Goal: Information Seeking & Learning: Learn about a topic

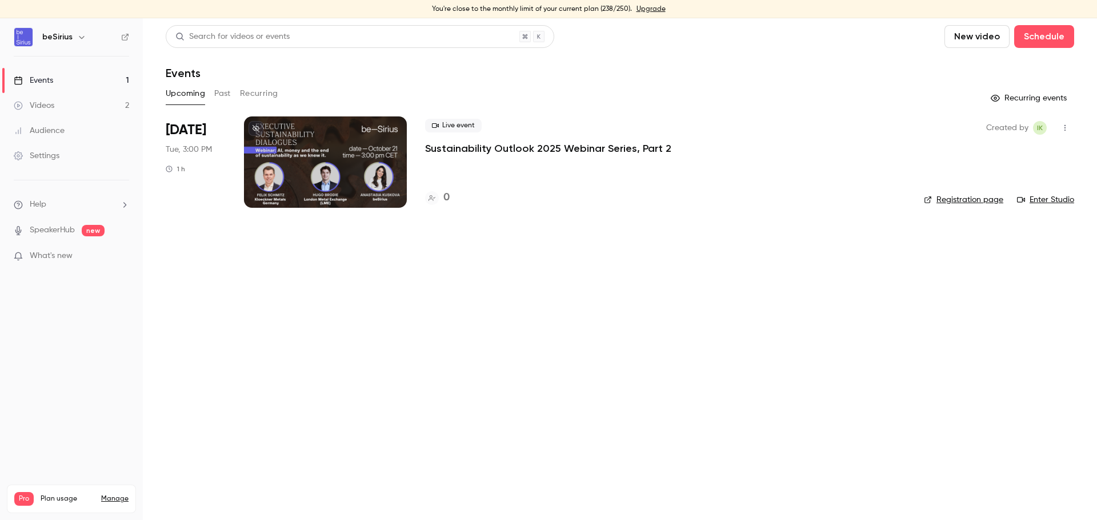
click at [222, 90] on button "Past" at bounding box center [222, 94] width 17 height 18
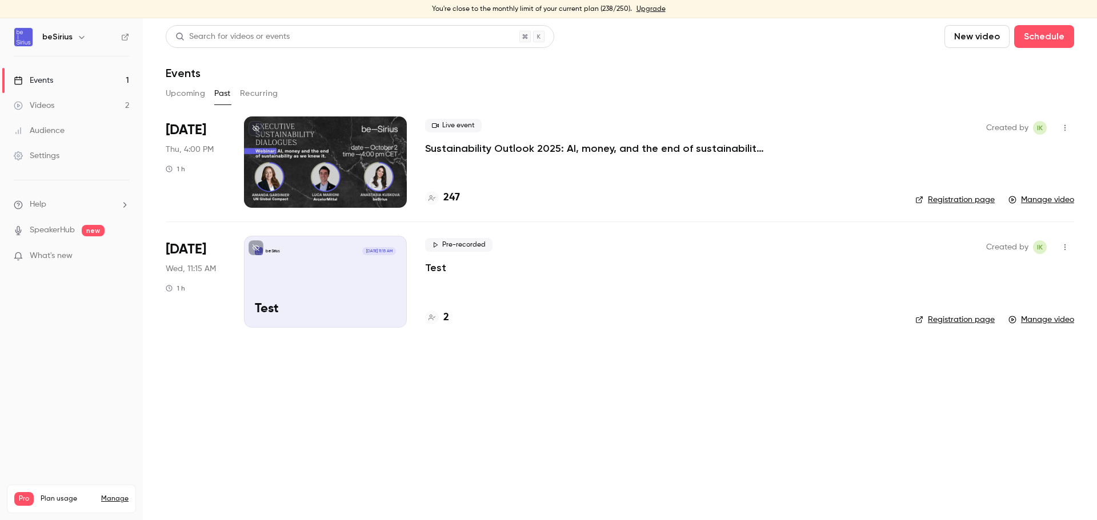
click at [172, 96] on button "Upcoming" at bounding box center [185, 94] width 39 height 18
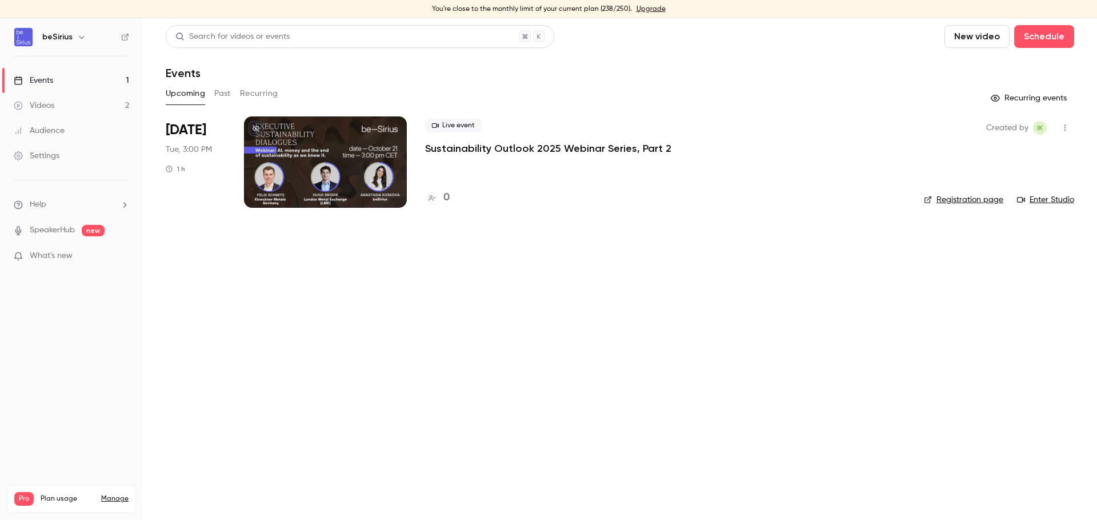
drag, startPoint x: 278, startPoint y: 174, endPoint x: 287, endPoint y: 176, distance: 9.3
click at [279, 175] on div at bounding box center [325, 162] width 163 height 91
click at [226, 95] on button "Past" at bounding box center [222, 94] width 17 height 18
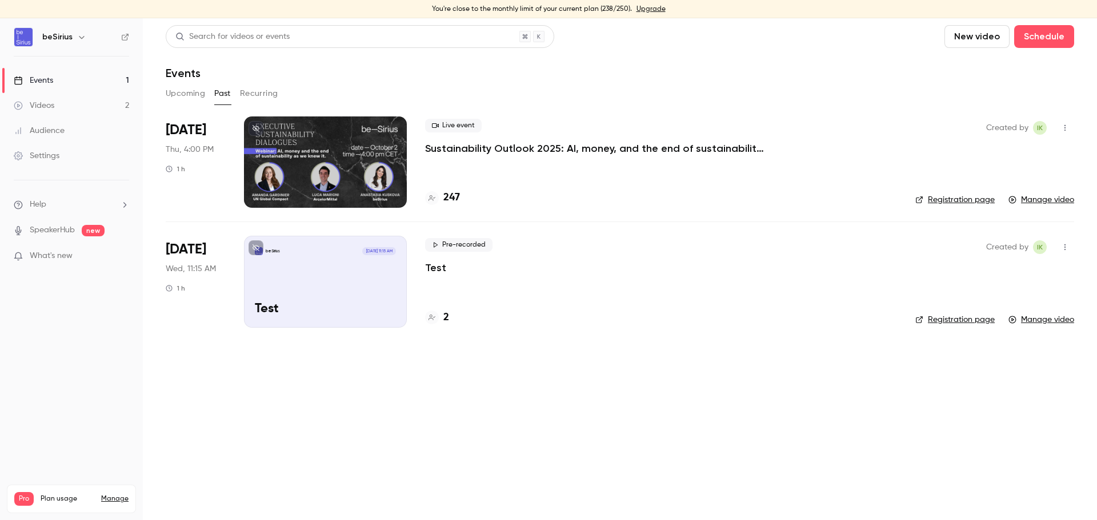
click at [273, 153] on div at bounding box center [325, 162] width 163 height 91
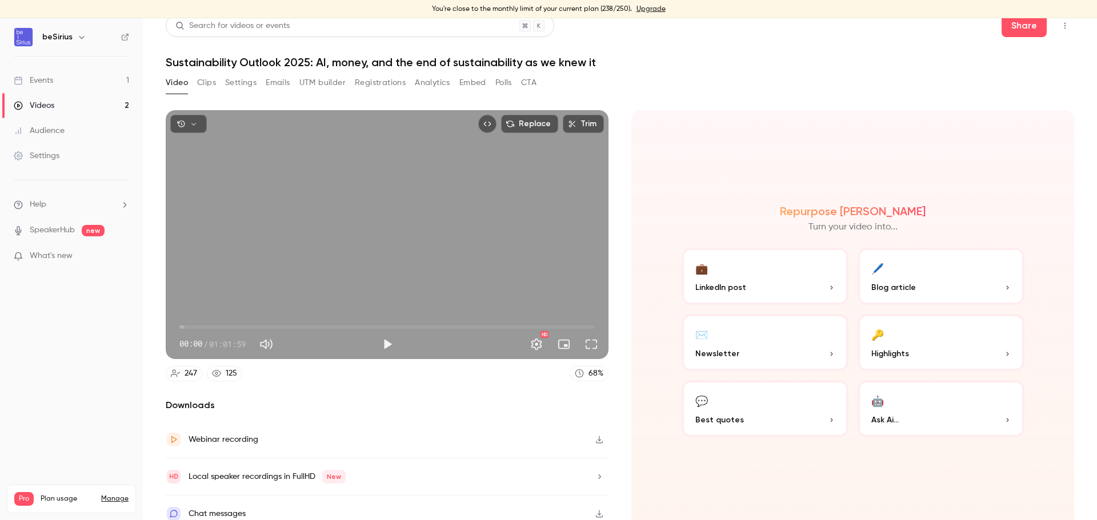
scroll to position [21, 0]
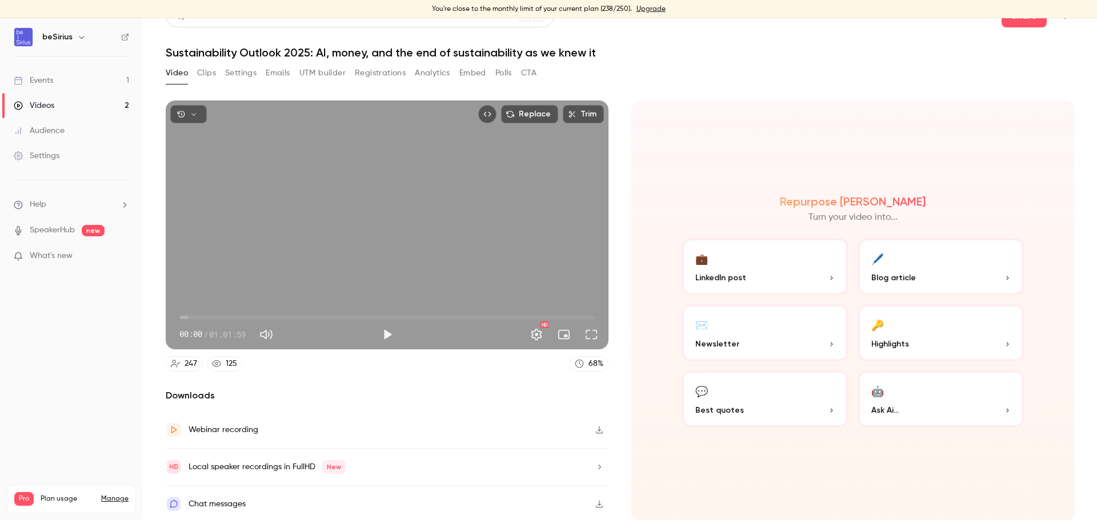
click at [219, 427] on div "Webinar recording" at bounding box center [224, 430] width 70 height 14
click at [208, 66] on button "Clips" at bounding box center [206, 73] width 19 height 18
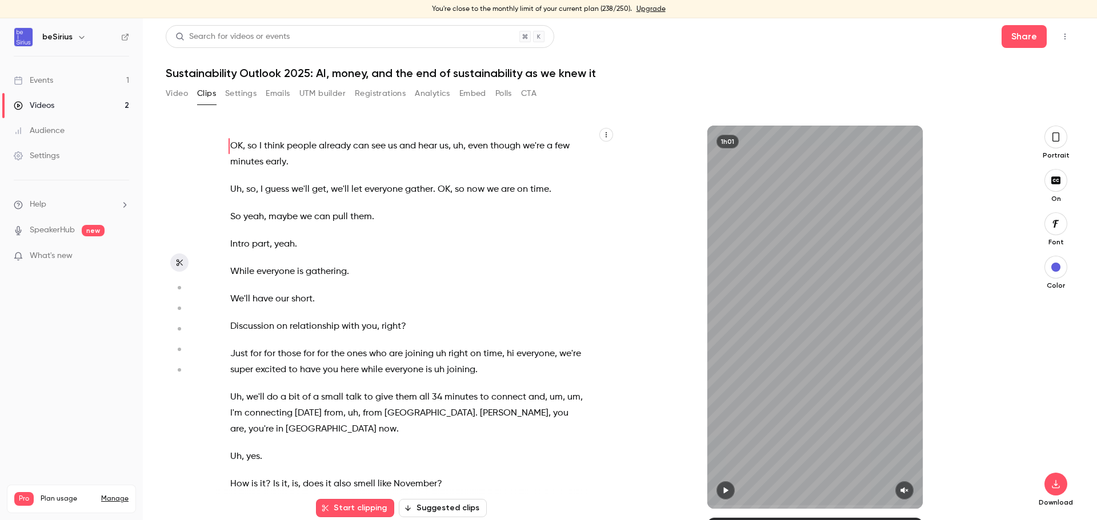
click at [335, 293] on p "We'll have our short ." at bounding box center [407, 299] width 354 height 16
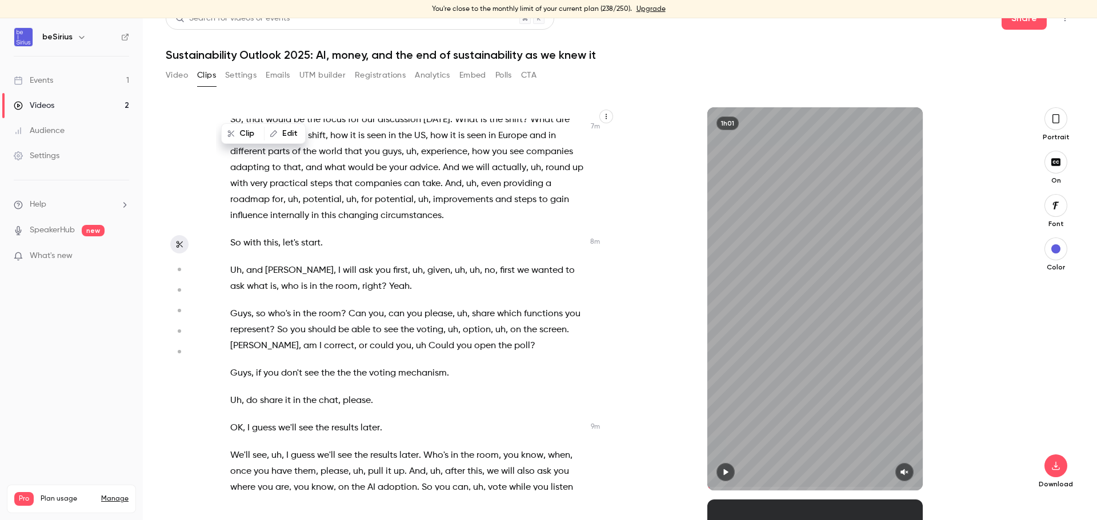
click at [319, 295] on span "the" at bounding box center [326, 287] width 14 height 16
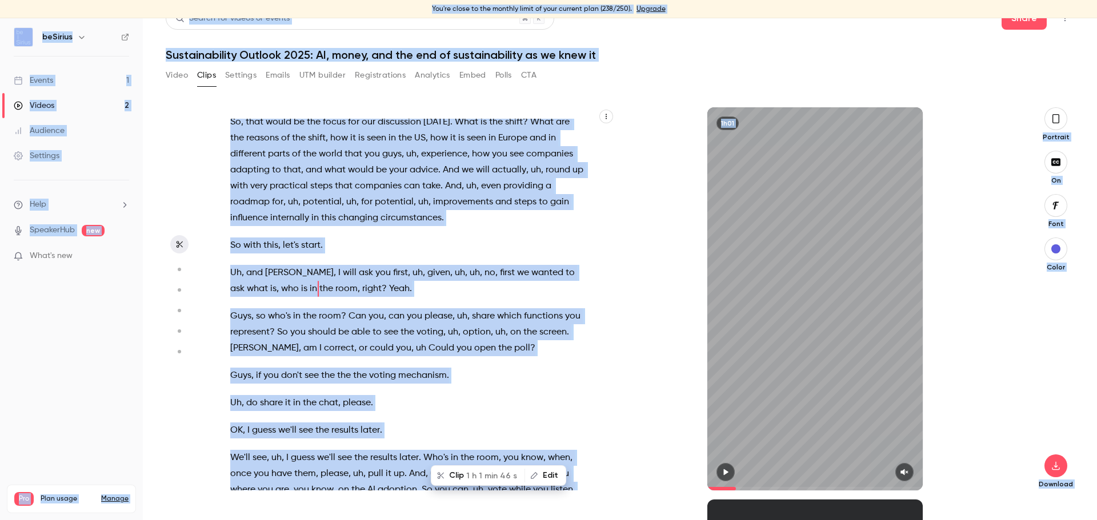
click at [437, 319] on div "OK , so I think people already can see us and hear us , uh , even though we're …" at bounding box center [413, 305] width 394 height 372
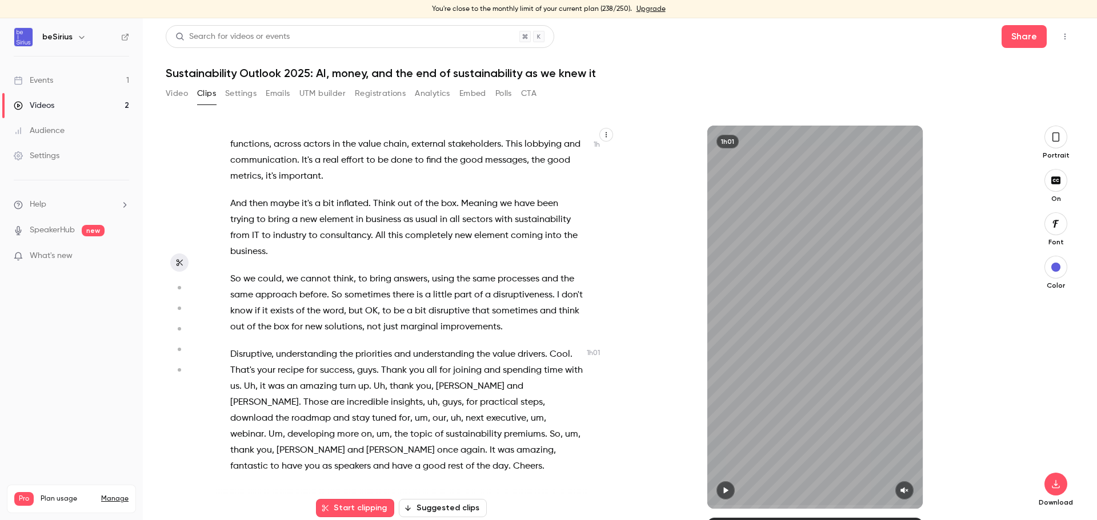
scroll to position [13981, 0]
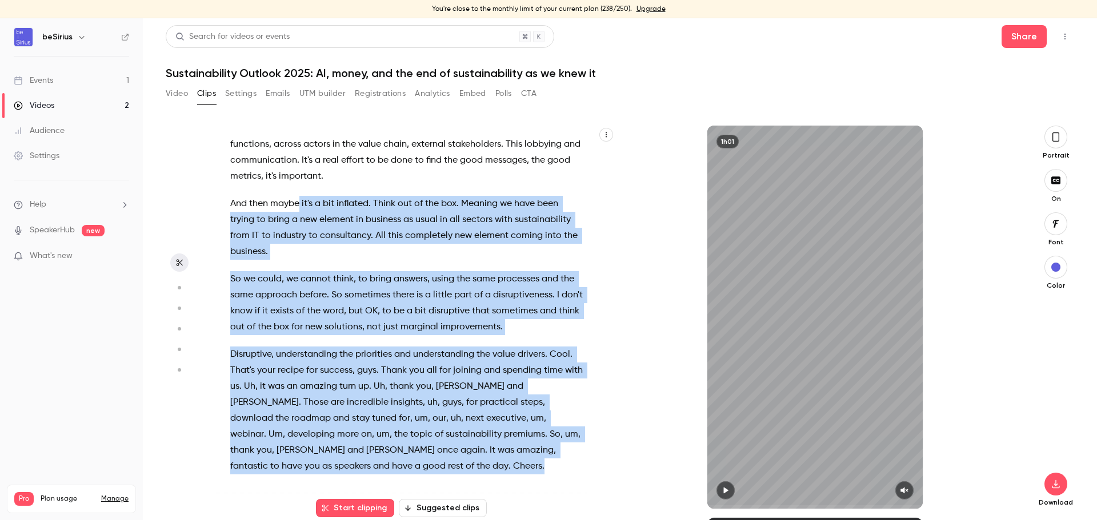
drag, startPoint x: 456, startPoint y: 465, endPoint x: 298, endPoint y: 186, distance: 320.6
click at [298, 186] on div "OK , so I think people already can see us and hear us , uh , even though we're …" at bounding box center [413, 323] width 394 height 372
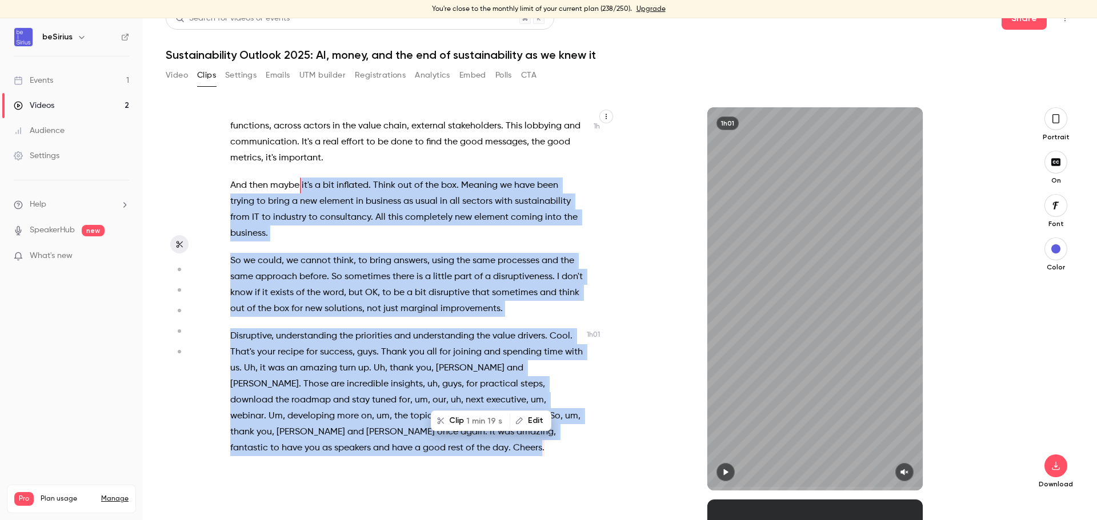
click at [404, 331] on span "and" at bounding box center [402, 337] width 17 height 16
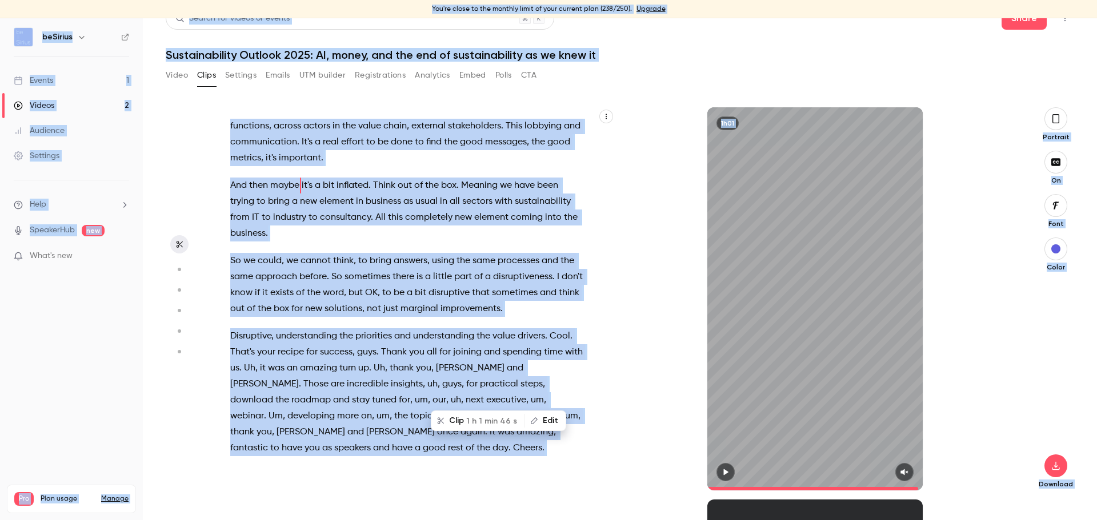
click at [344, 299] on span "word" at bounding box center [333, 293] width 21 height 16
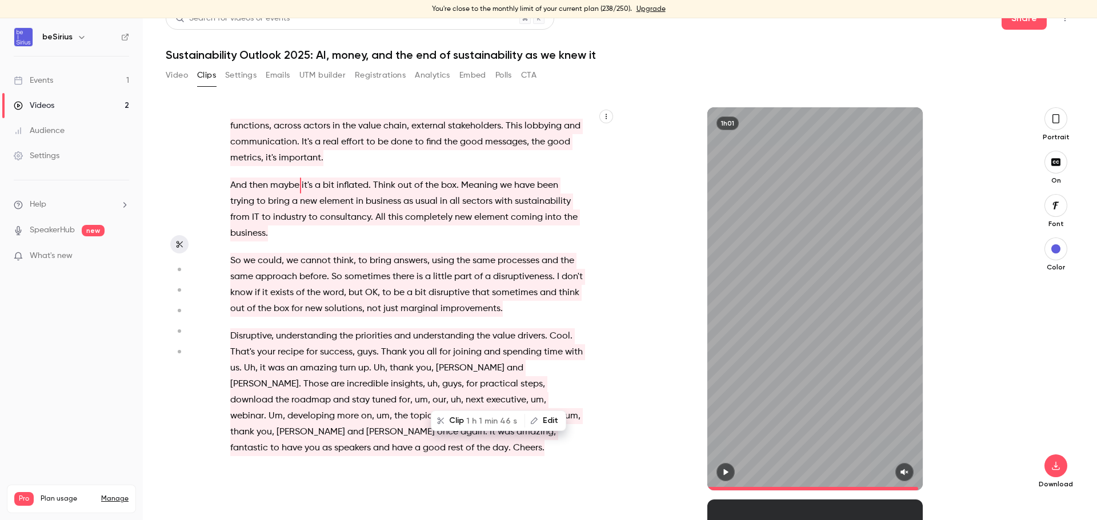
type input "*"
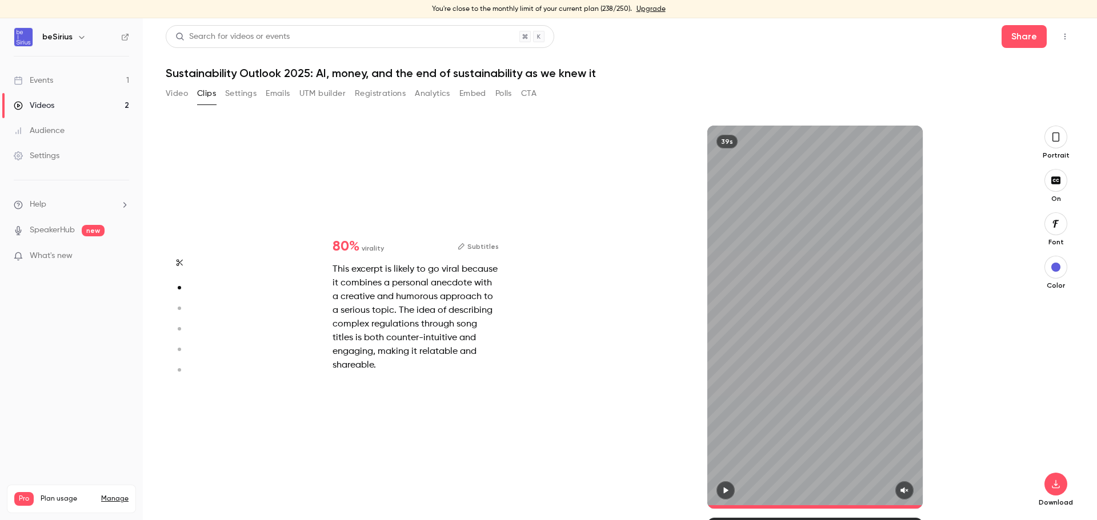
scroll to position [279, 0]
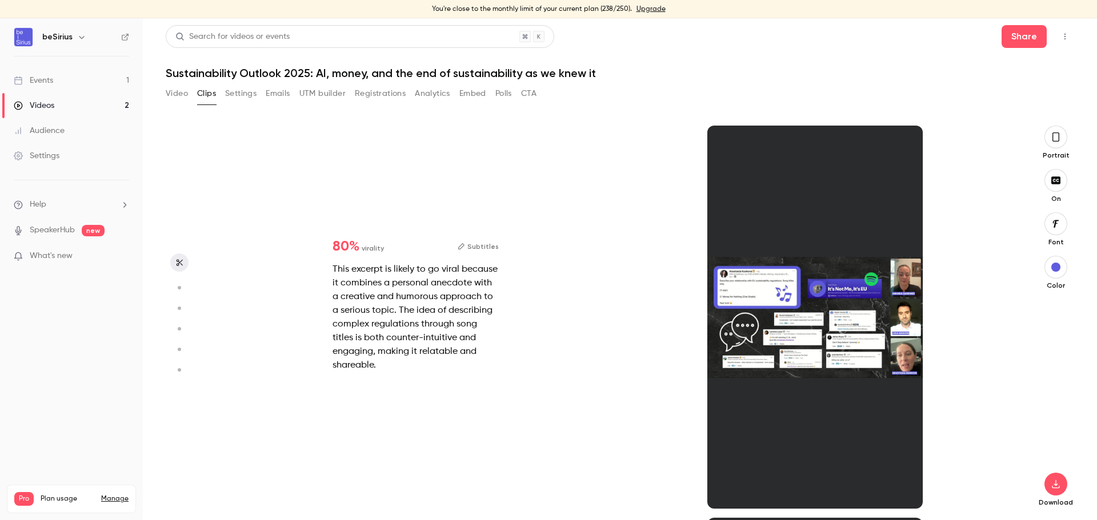
type input "*"
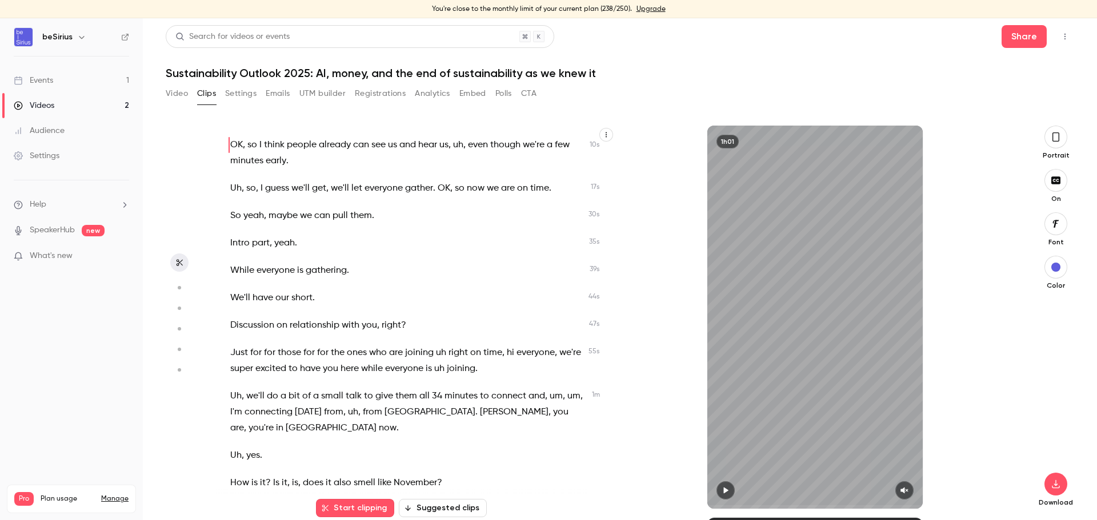
scroll to position [0, 0]
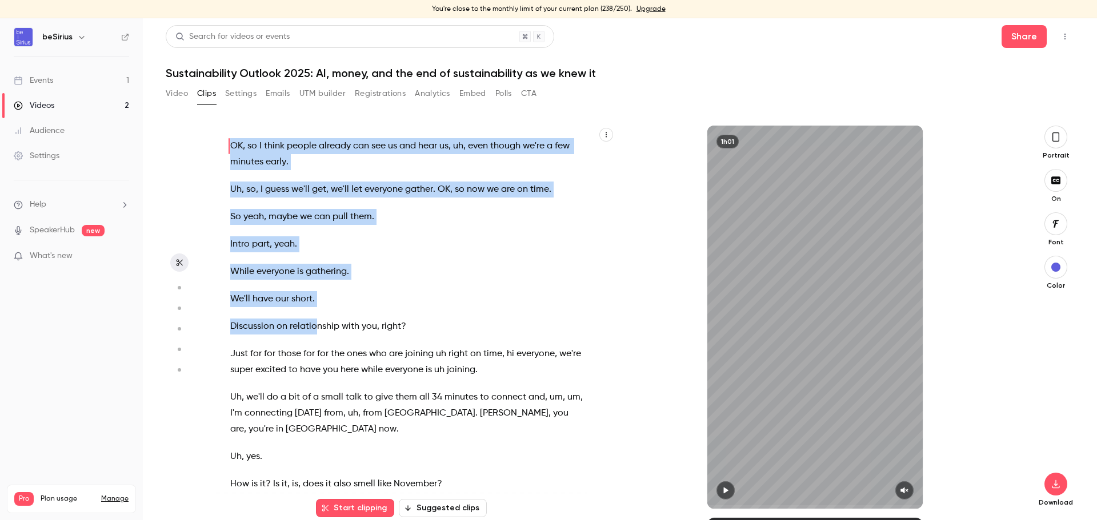
drag, startPoint x: 231, startPoint y: 146, endPoint x: 317, endPoint y: 302, distance: 178.5
click at [317, 313] on div "OK , so I think people already can see us and hear us , uh , even though we're …" at bounding box center [413, 323] width 394 height 372
click at [272, 138] on span "think" at bounding box center [274, 146] width 21 height 16
click at [255, 150] on span "so" at bounding box center [252, 146] width 10 height 16
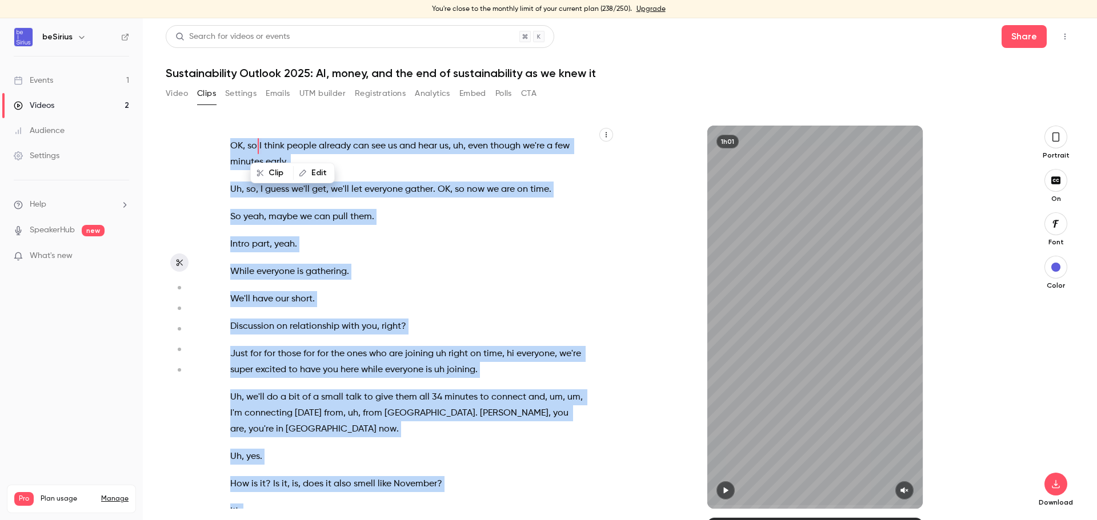
drag, startPoint x: 234, startPoint y: 145, endPoint x: 306, endPoint y: 187, distance: 83.5
click at [306, 187] on div "OK , so I think people already can see us and hear us , uh , even though we're …" at bounding box center [415, 317] width 399 height 383
type input "*"
click at [232, 143] on span "OK" at bounding box center [236, 146] width 13 height 16
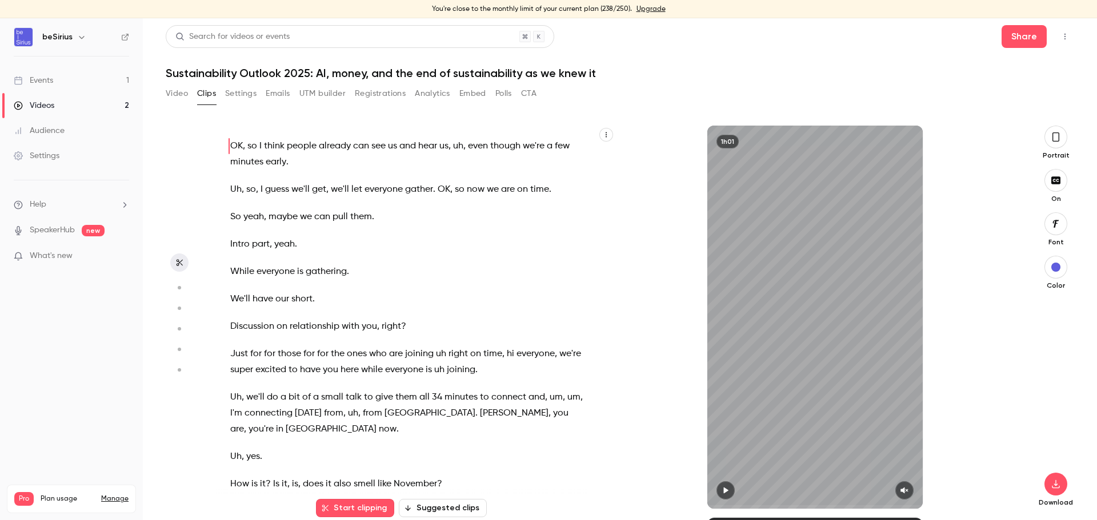
click at [179, 90] on button "Video" at bounding box center [177, 94] width 22 height 18
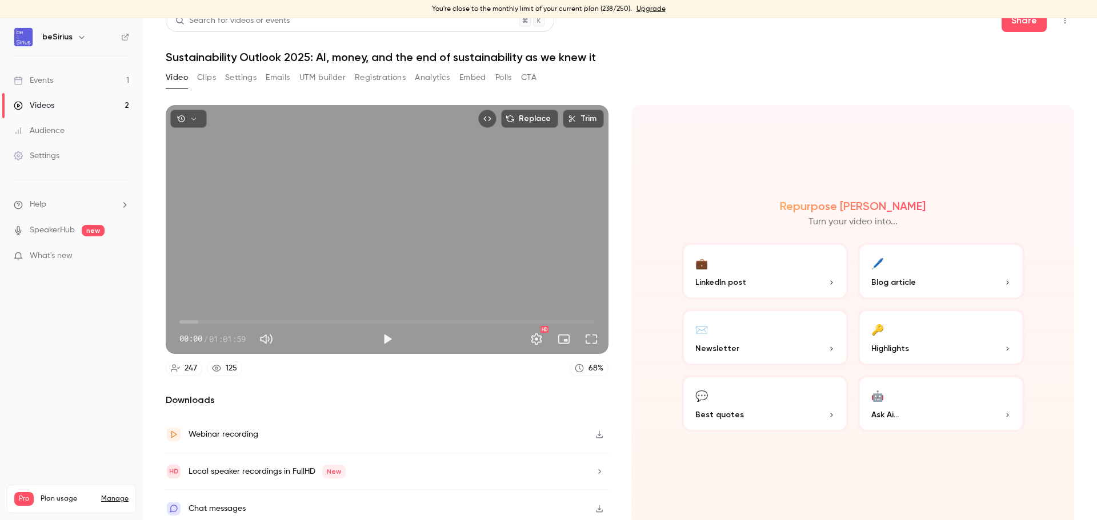
scroll to position [21, 0]
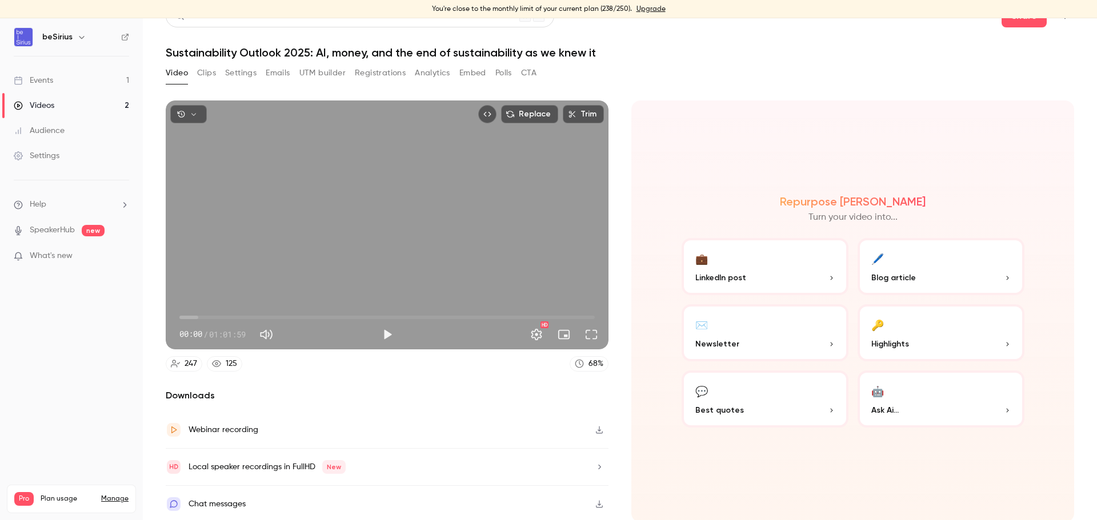
click at [173, 427] on icon at bounding box center [173, 430] width 9 height 9
click at [886, 329] on button "🔑 Highlights" at bounding box center [941, 333] width 167 height 57
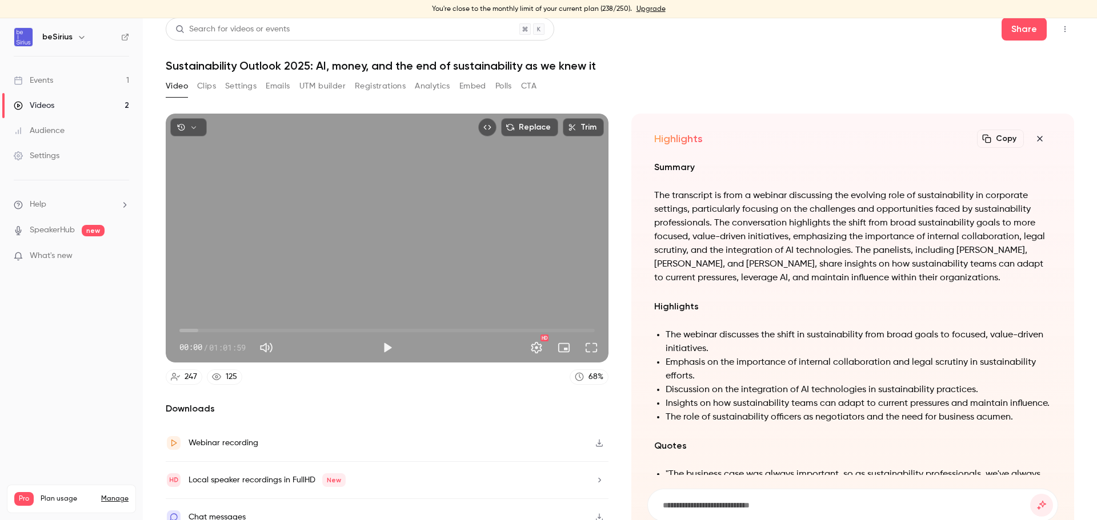
scroll to position [0, 0]
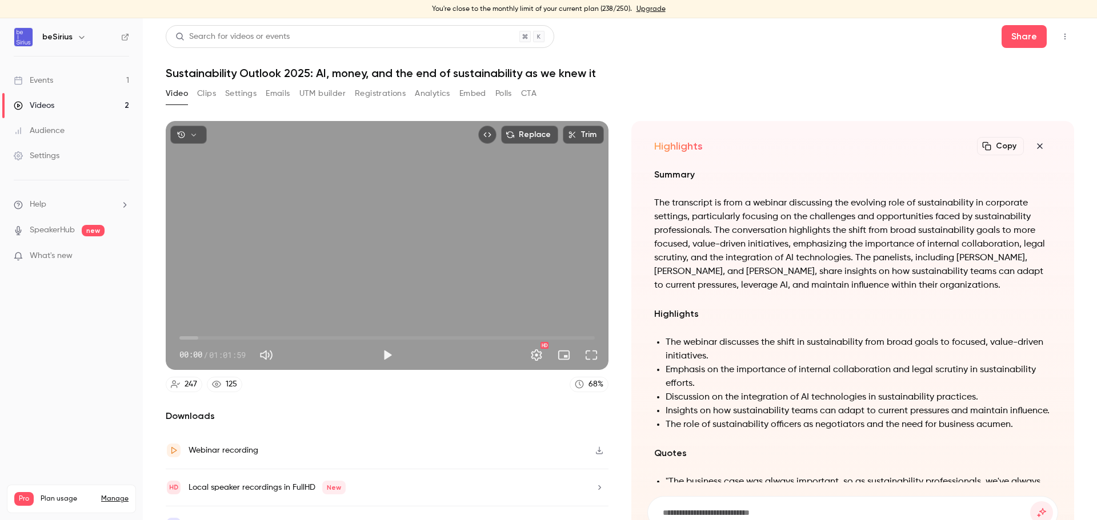
click at [1036, 146] on icon "button" at bounding box center [1040, 146] width 14 height 9
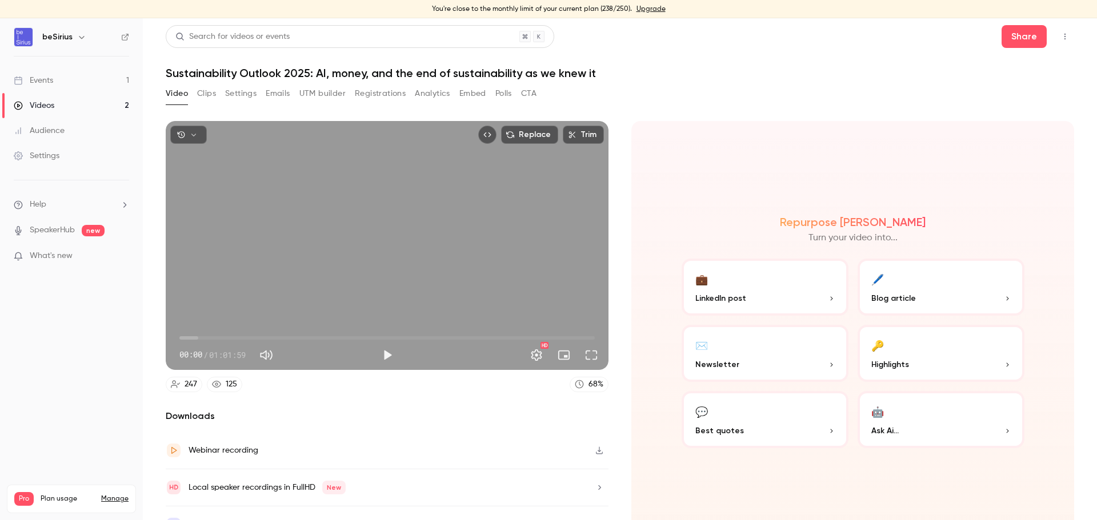
scroll to position [21, 0]
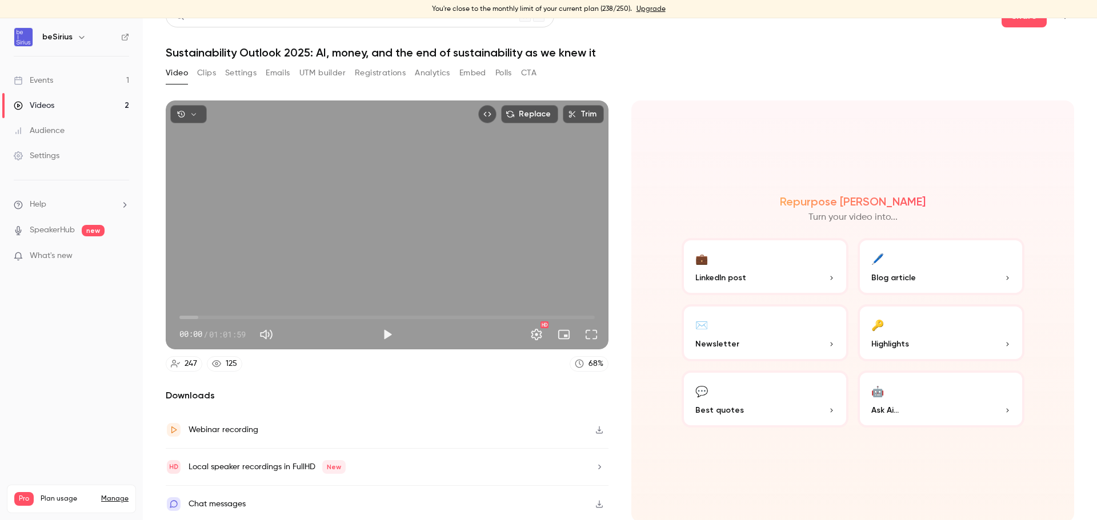
click at [209, 73] on button "Clips" at bounding box center [206, 73] width 19 height 18
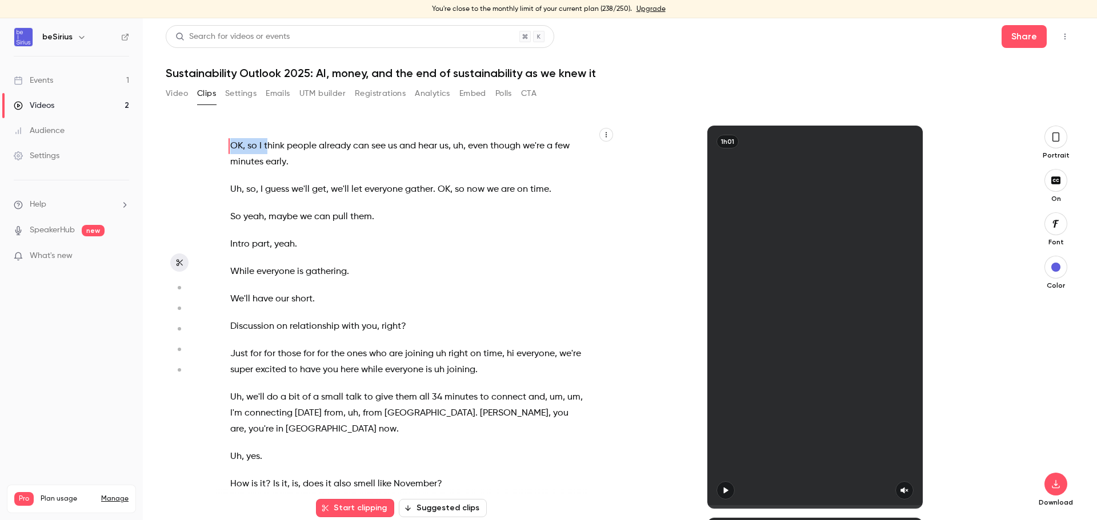
drag, startPoint x: 231, startPoint y: 146, endPoint x: 269, endPoint y: 148, distance: 37.8
click at [269, 148] on p "OK , so I think people already can see us and hear us , uh , even though we're …" at bounding box center [407, 154] width 354 height 32
click at [606, 133] on icon "button" at bounding box center [606, 135] width 1 height 5
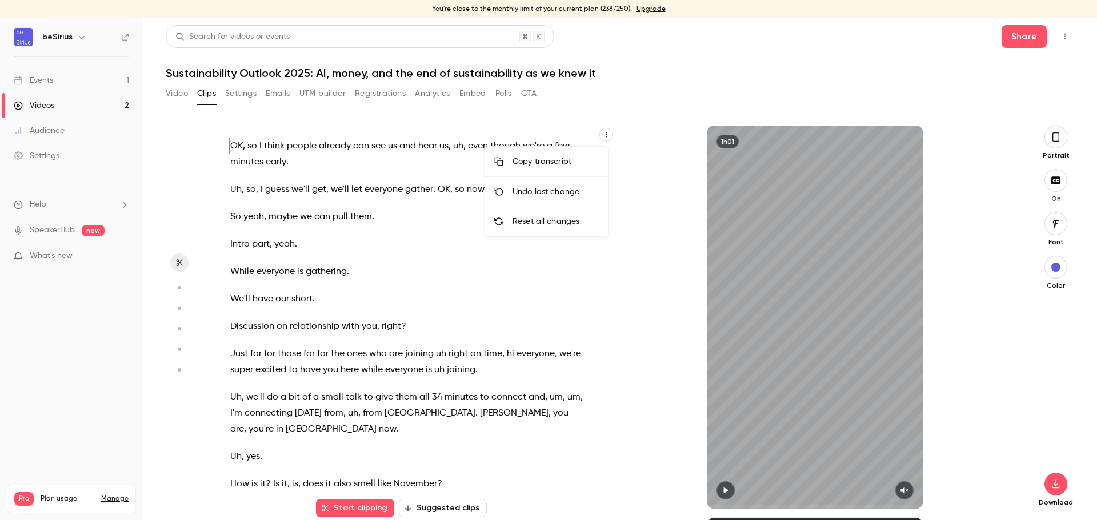
click at [527, 160] on div "Copy transcript" at bounding box center [555, 161] width 87 height 11
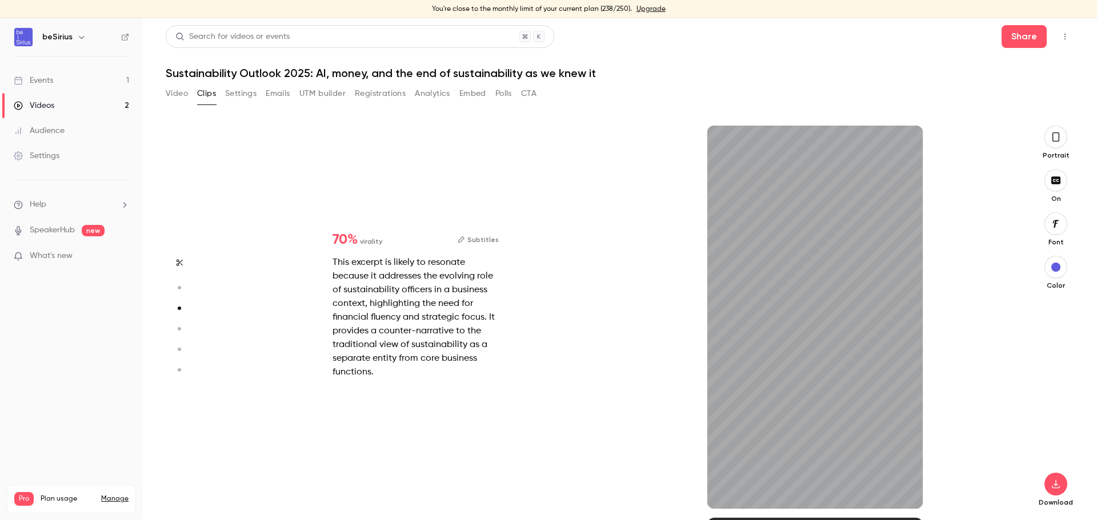
scroll to position [1178, 0]
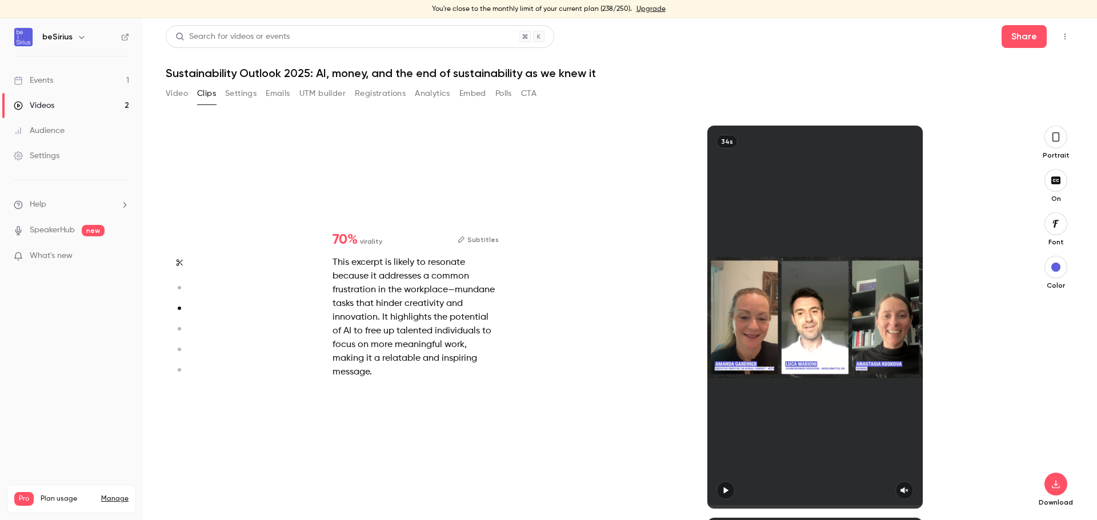
type input "*"
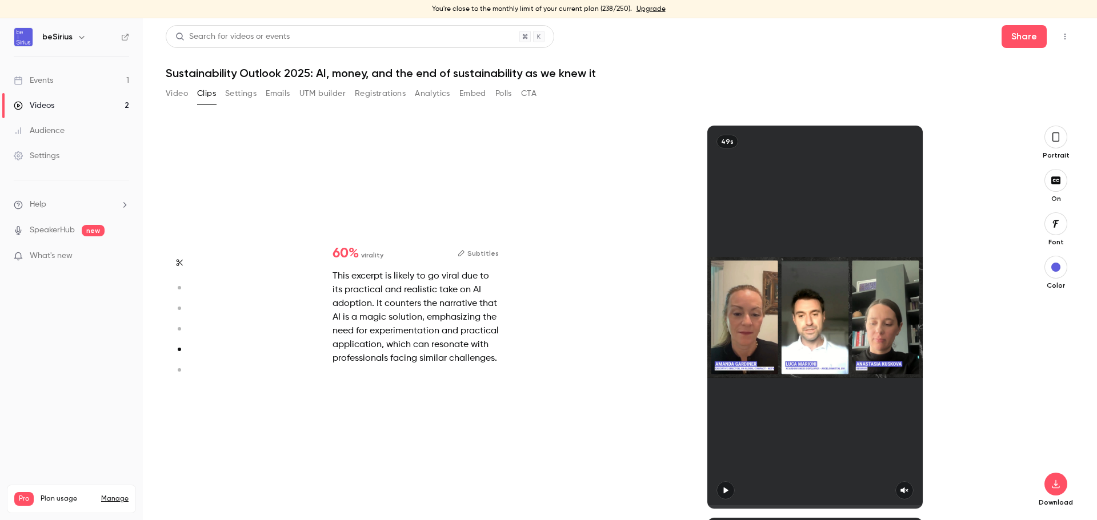
scroll to position [1570, 0]
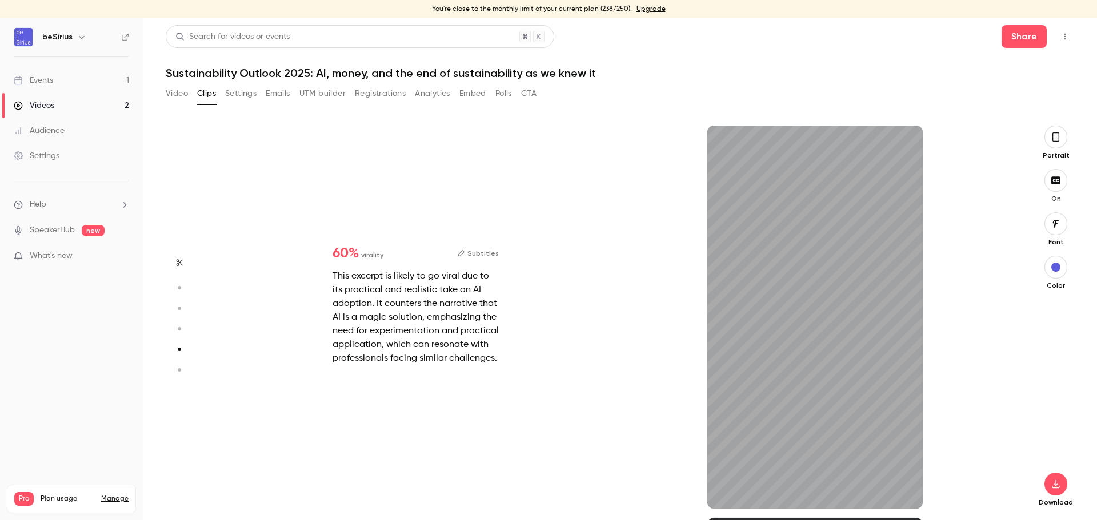
type input "*"
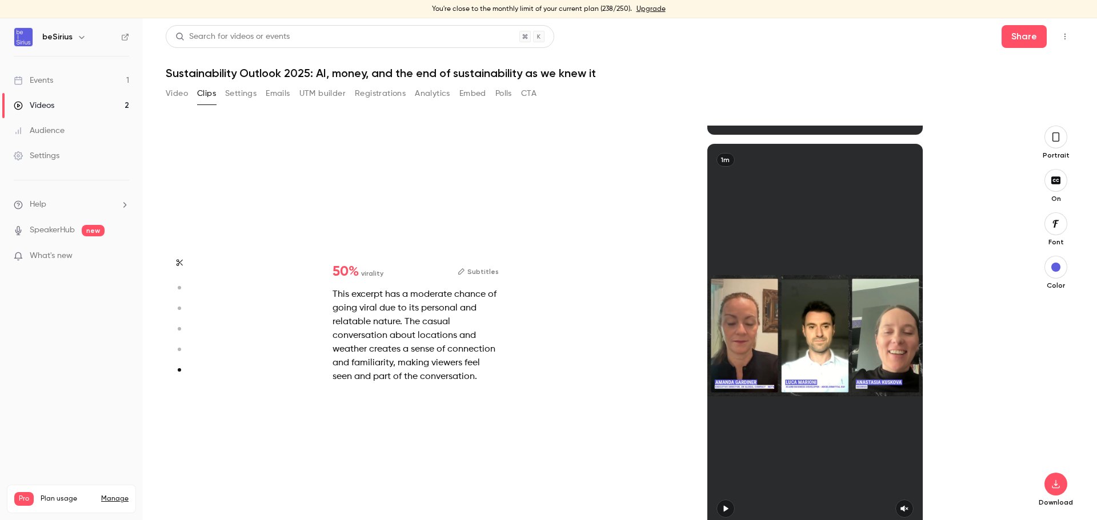
scroll to position [18, 0]
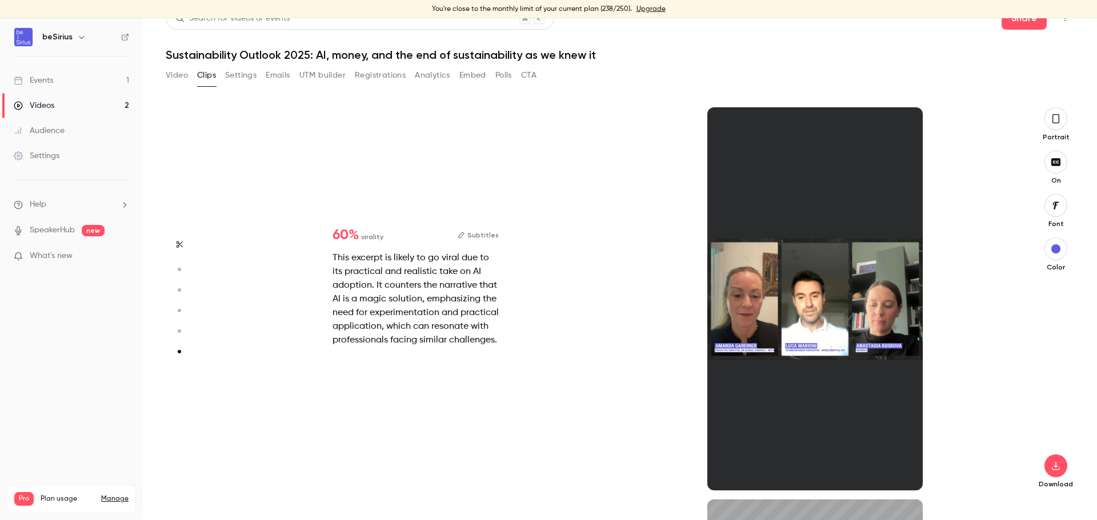
type input "*"
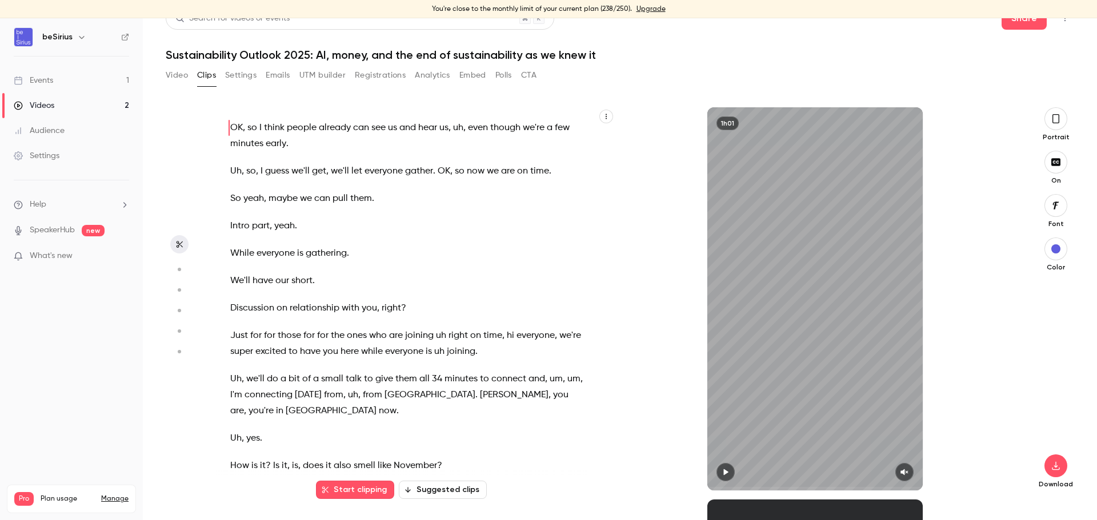
scroll to position [0, 0]
